Goal: Check status: Check status

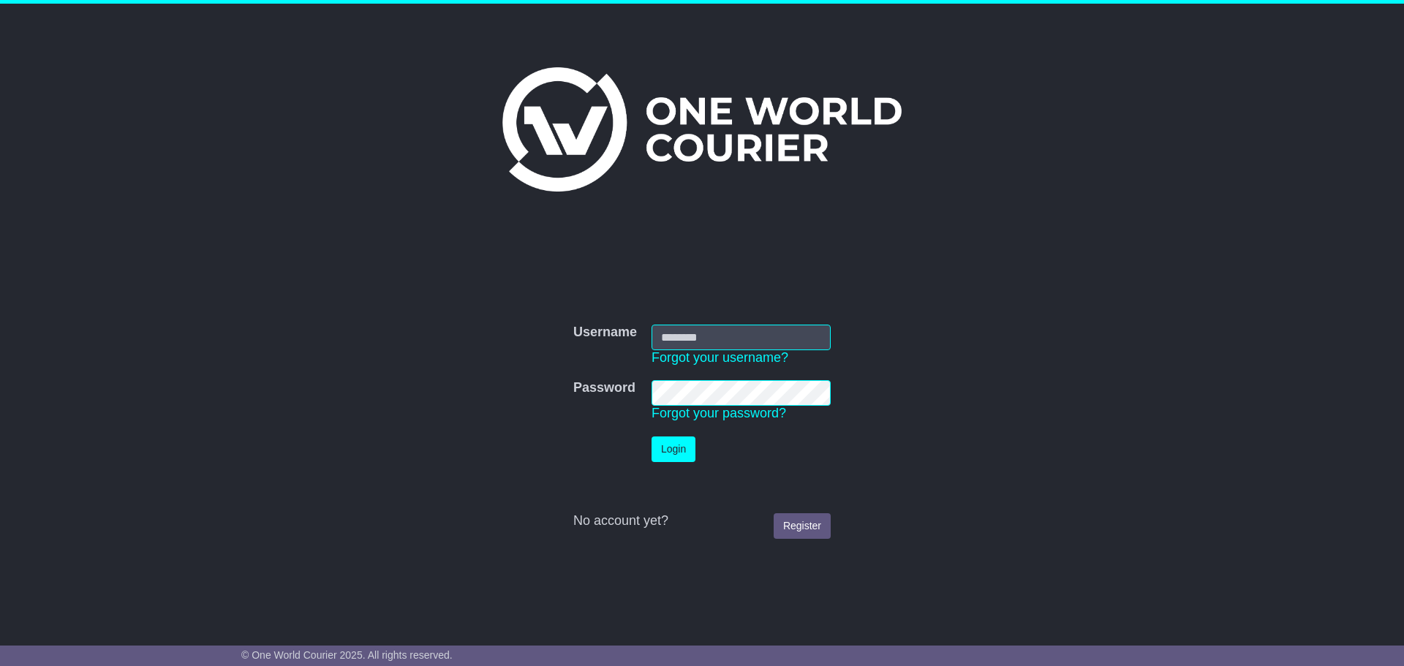
type input "*********"
click at [676, 463] on td "Login" at bounding box center [741, 449] width 194 height 40
click at [676, 459] on button "Login" at bounding box center [674, 450] width 44 height 26
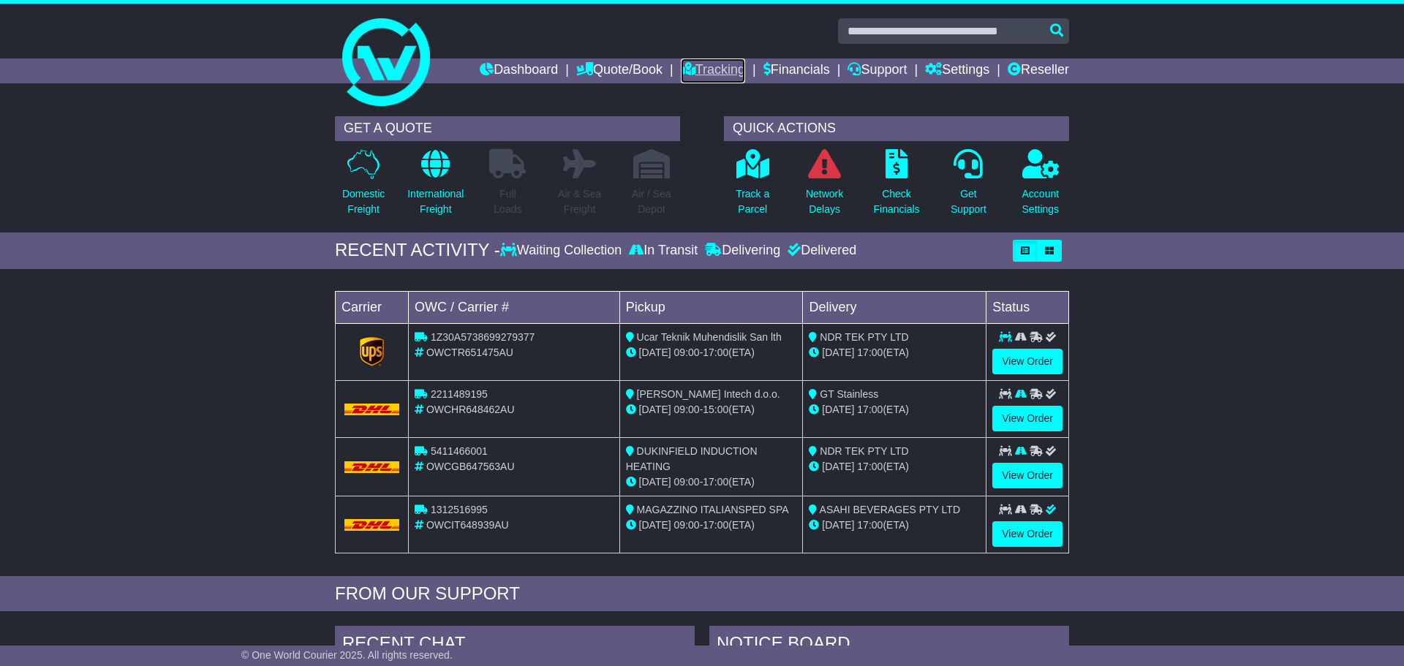
click at [709, 75] on link "Tracking" at bounding box center [713, 71] width 64 height 25
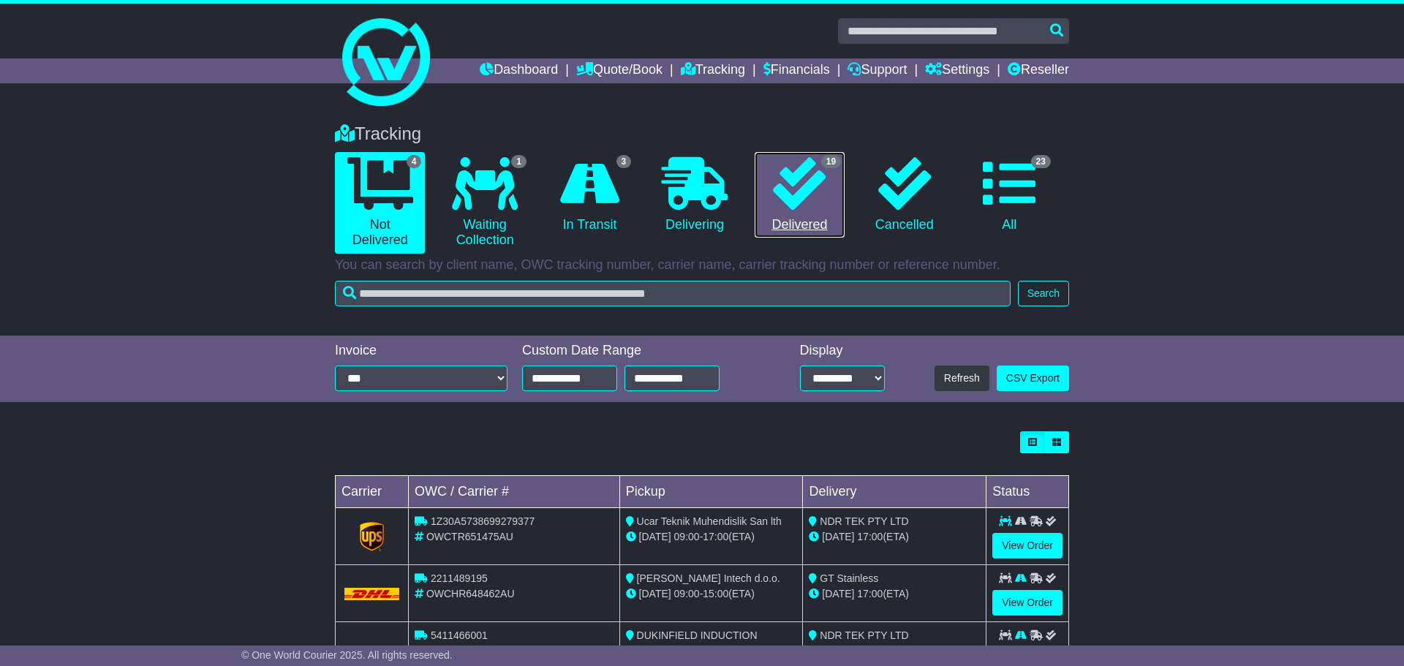
click at [784, 207] on icon at bounding box center [799, 183] width 53 height 53
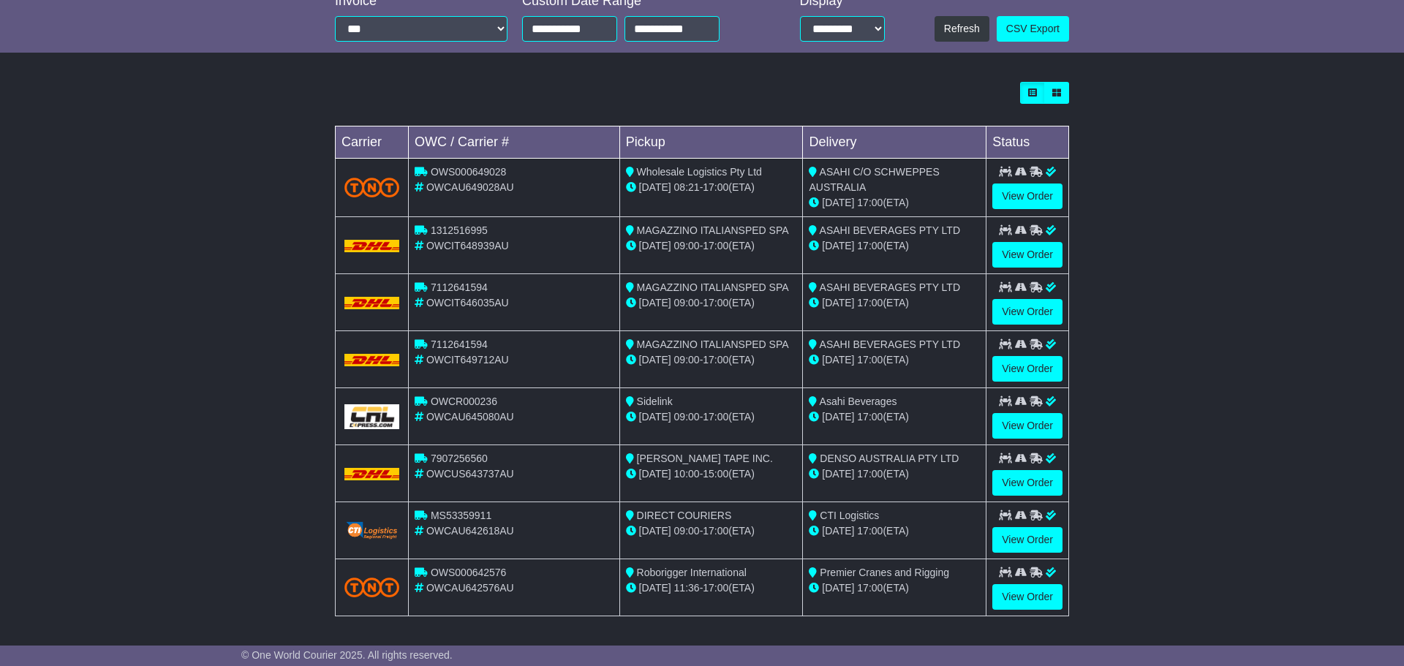
scroll to position [416, 0]
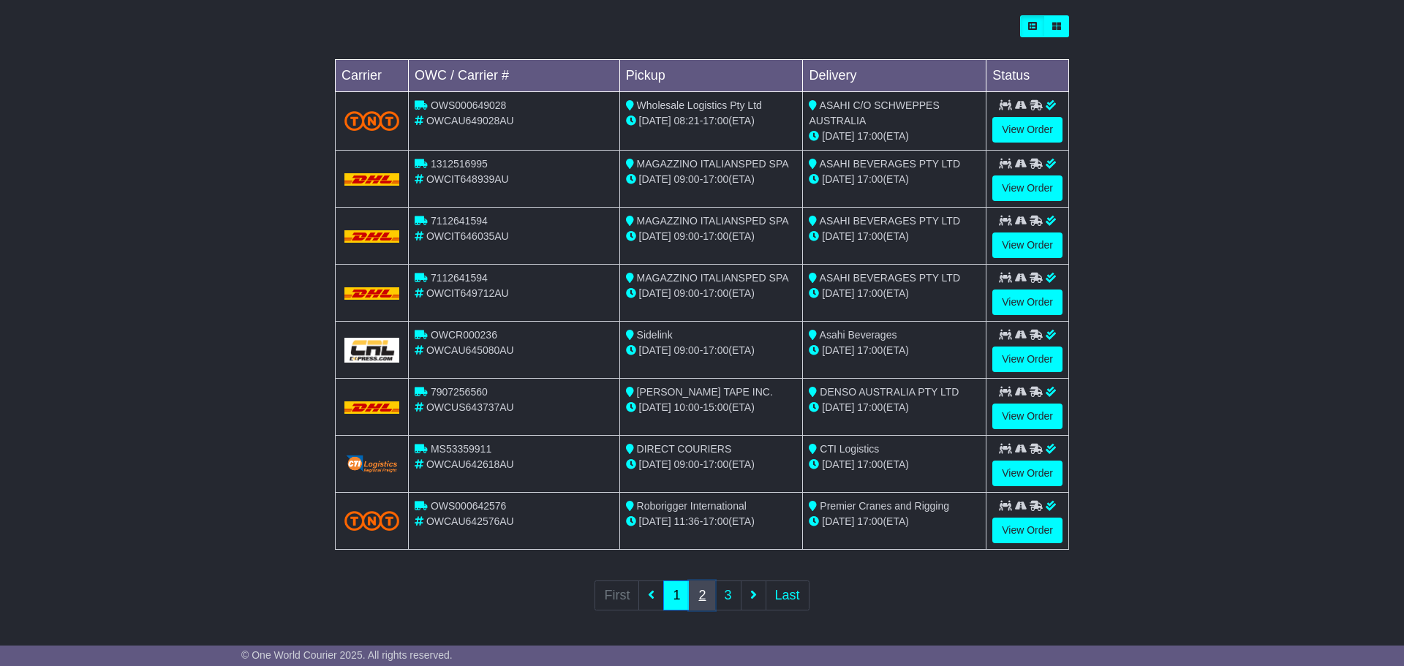
click at [706, 592] on link "2" at bounding box center [702, 596] width 26 height 30
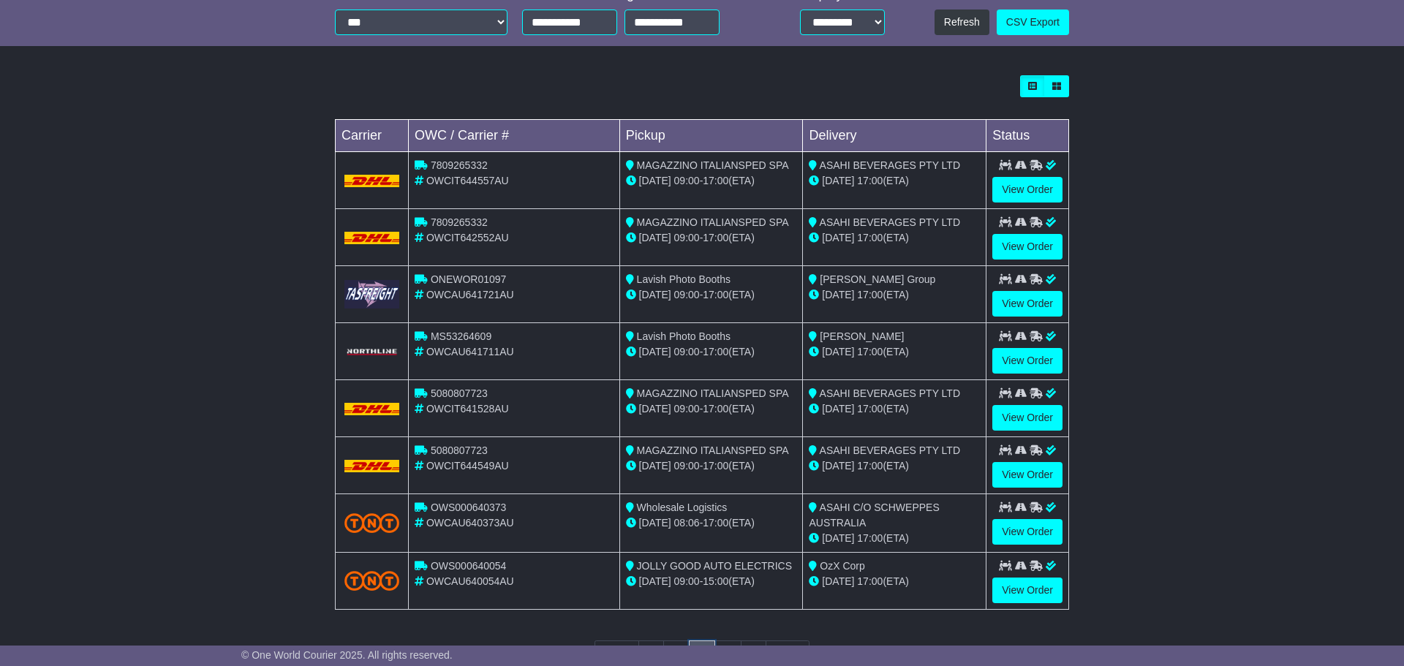
scroll to position [357, 0]
click at [1022, 299] on link "View Order" at bounding box center [1028, 303] width 70 height 26
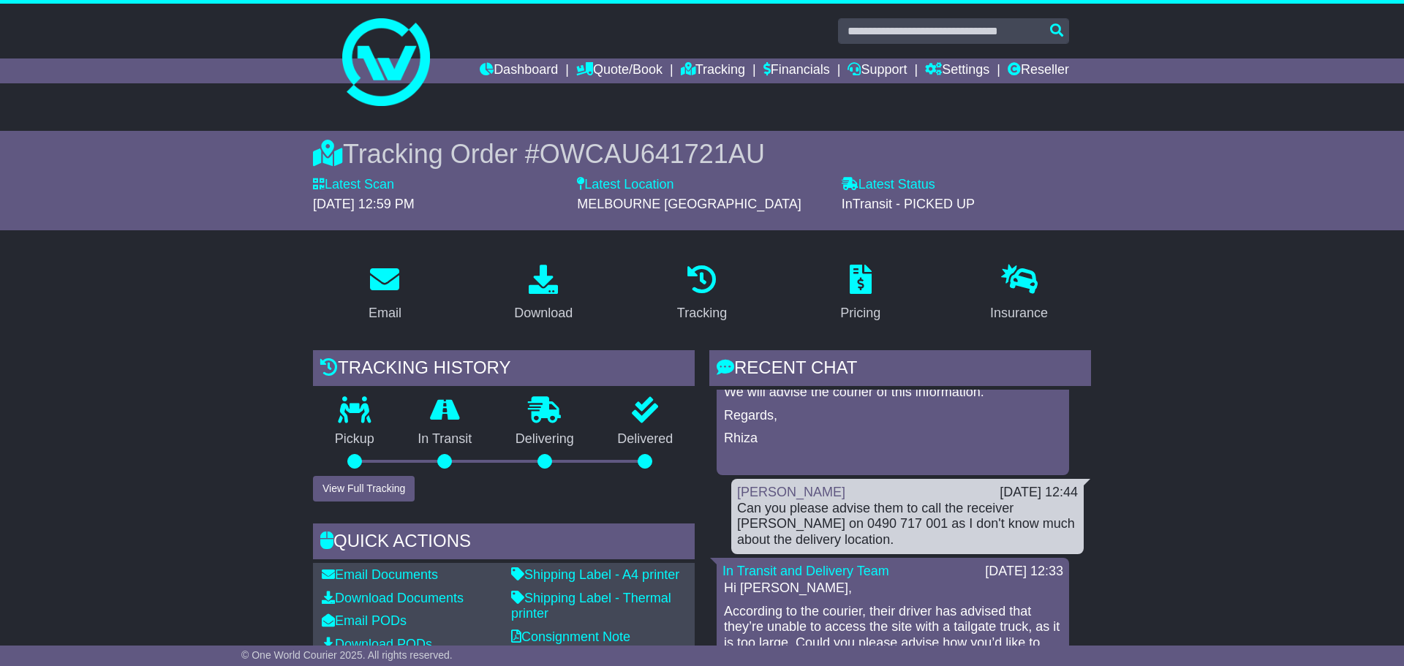
scroll to position [1605, 0]
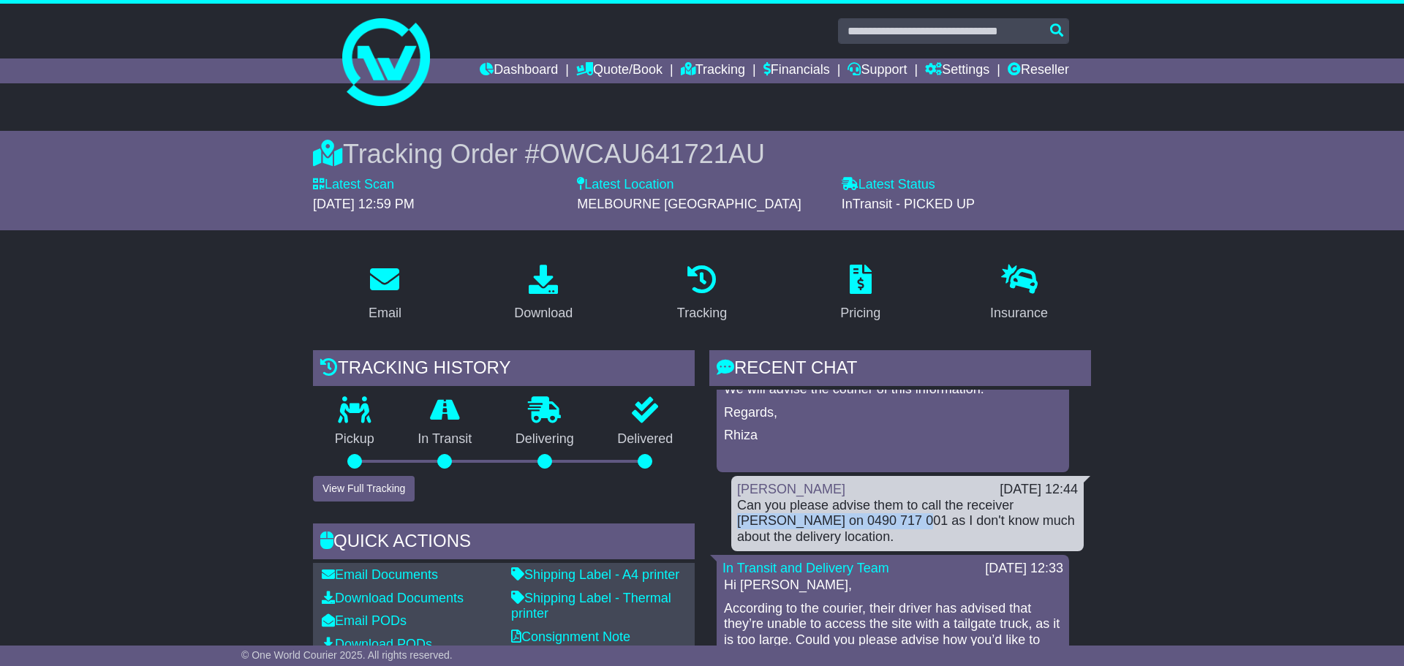
drag, startPoint x: 1007, startPoint y: 488, endPoint x: 833, endPoint y: 504, distance: 174.8
click at [833, 504] on div "Can you please advise them to call the receiver [PERSON_NAME] on 0490 717 001 a…" at bounding box center [907, 522] width 341 height 48
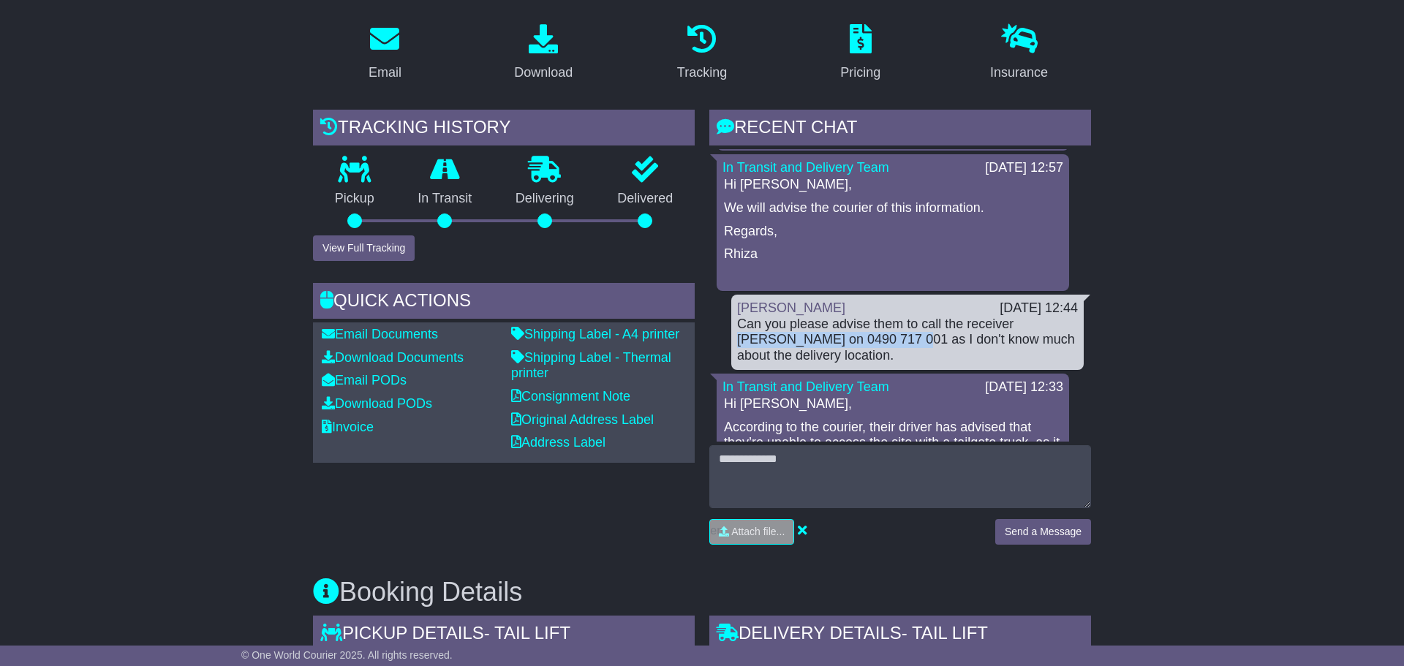
scroll to position [1545, 0]
